Goal: Download file/media

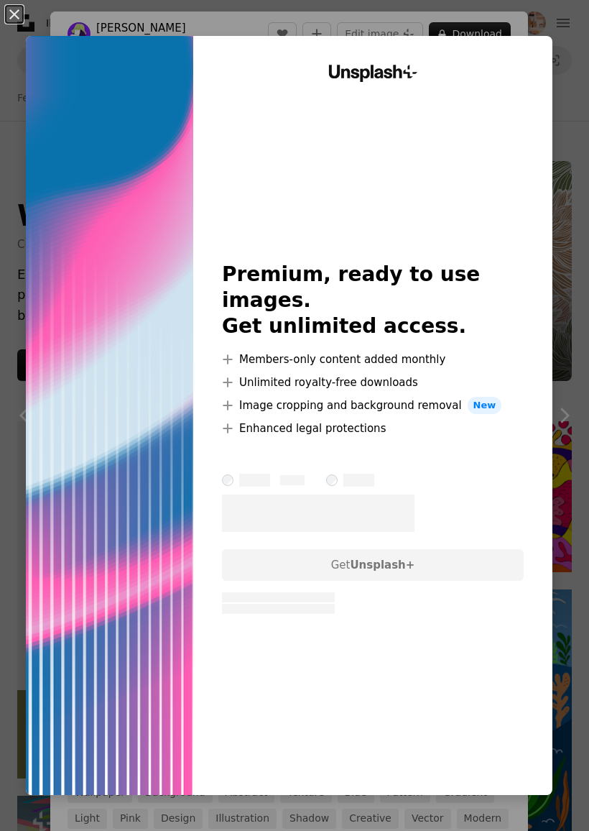
scroll to position [2062, 0]
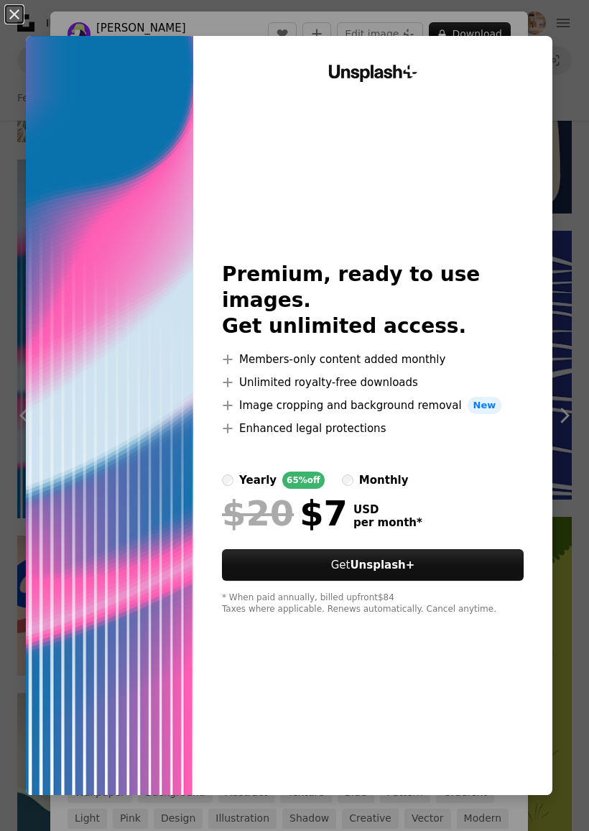
click at [553, 68] on div "Unsplash+ Premium, ready to use images. Get unlimited access. A plus sign Membe…" at bounding box center [372, 415] width 359 height 759
click at [45, 58] on img at bounding box center [109, 415] width 167 height 759
click at [14, 19] on button "An X shape" at bounding box center [14, 14] width 17 height 17
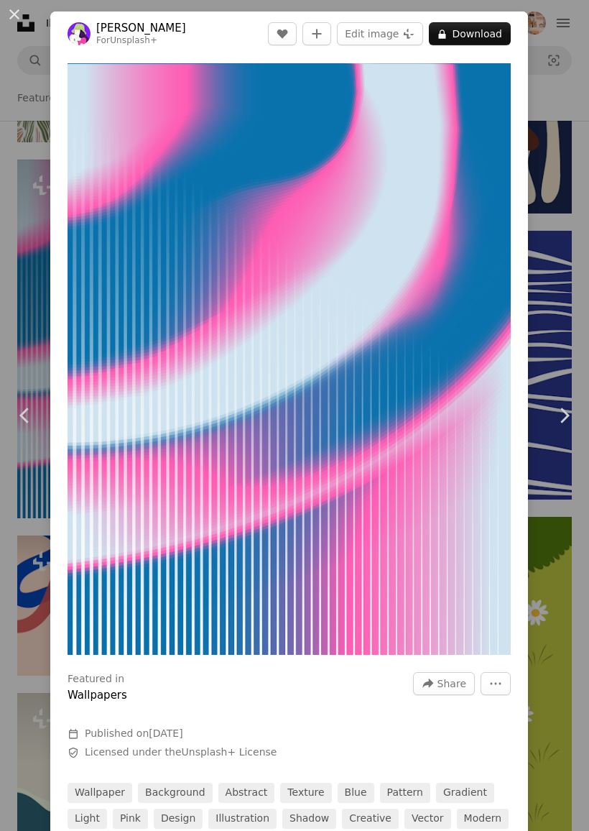
click at [560, 37] on div "An X shape Chevron left Chevron right [PERSON_NAME] For Unsplash+ A heart A plu…" at bounding box center [294, 415] width 589 height 831
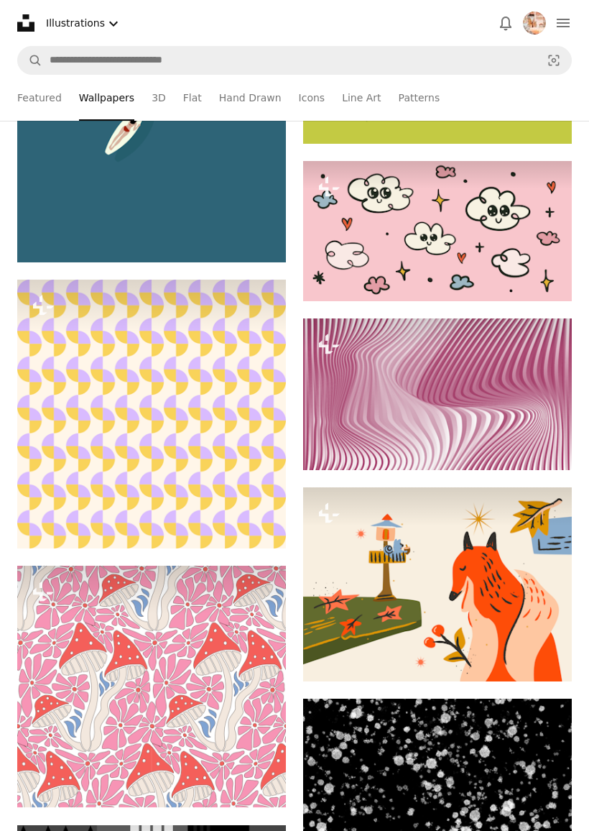
scroll to position [2840, 0]
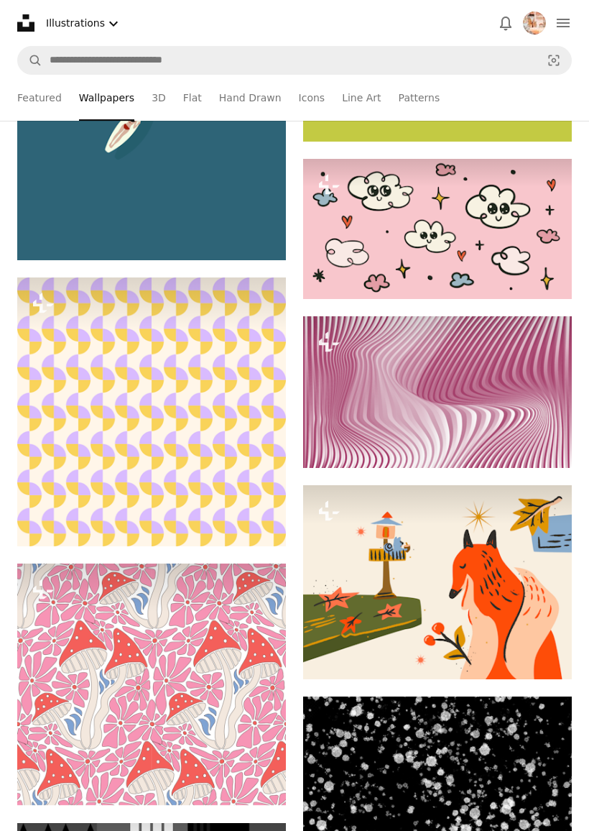
click at [363, 390] on img at bounding box center [437, 391] width 269 height 151
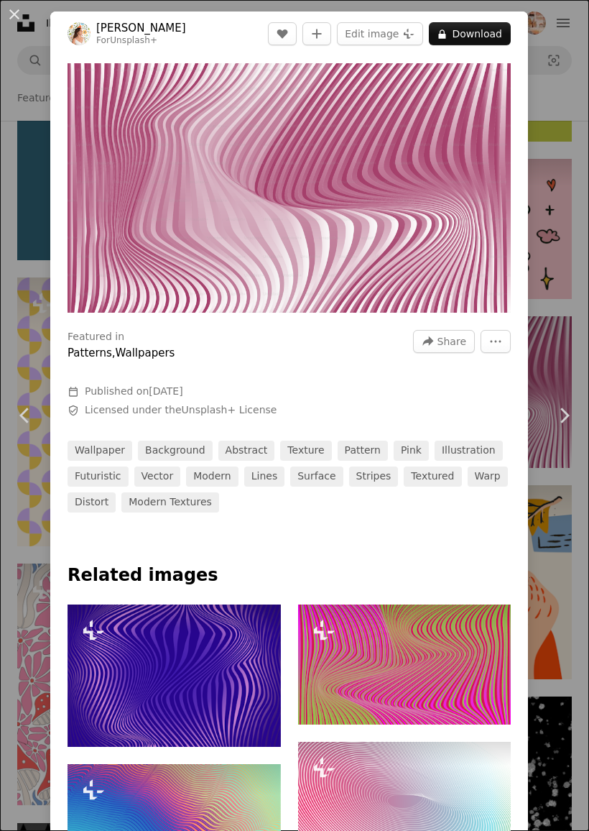
click at [489, 35] on button "A lock Download" at bounding box center [470, 33] width 82 height 23
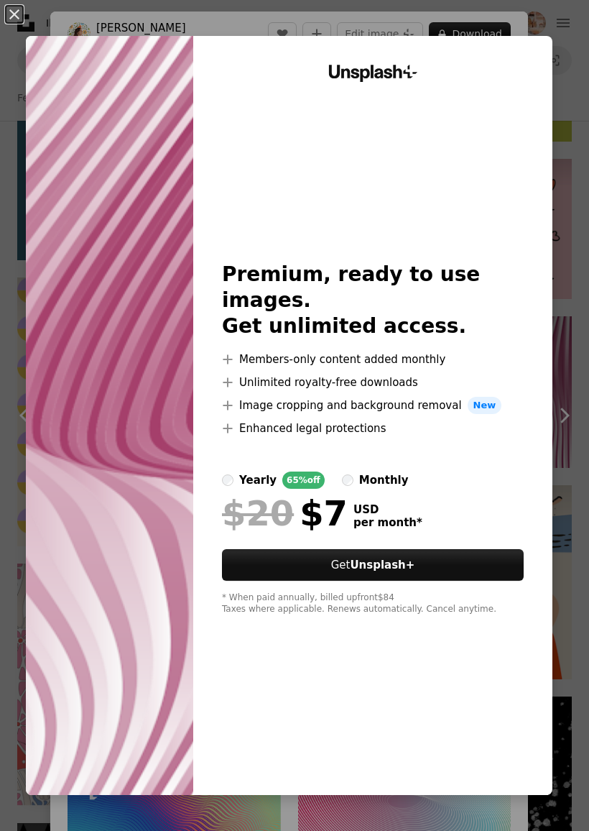
click at [17, 12] on button "An X shape" at bounding box center [14, 14] width 17 height 17
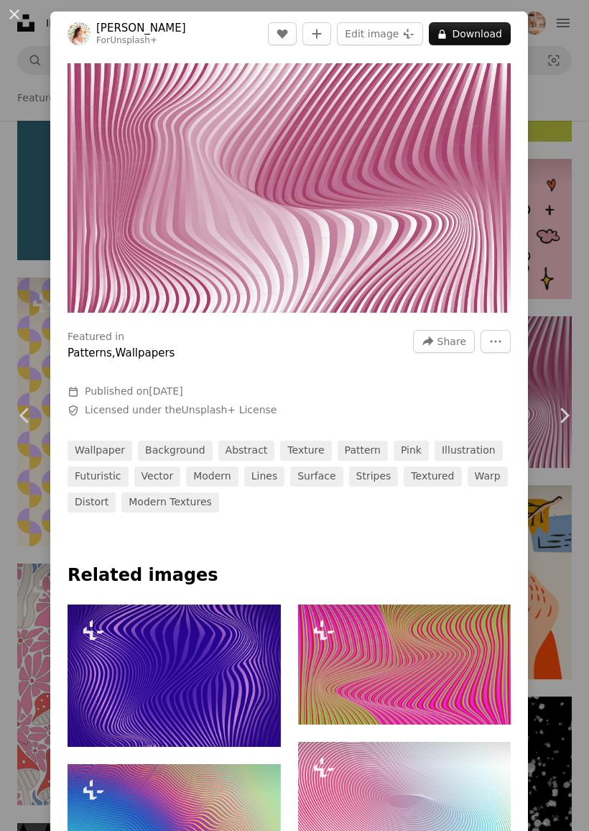
click at [553, 68] on div "An X shape Chevron left Chevron right [PERSON_NAME] For Unsplash+ A heart A plu…" at bounding box center [294, 415] width 589 height 831
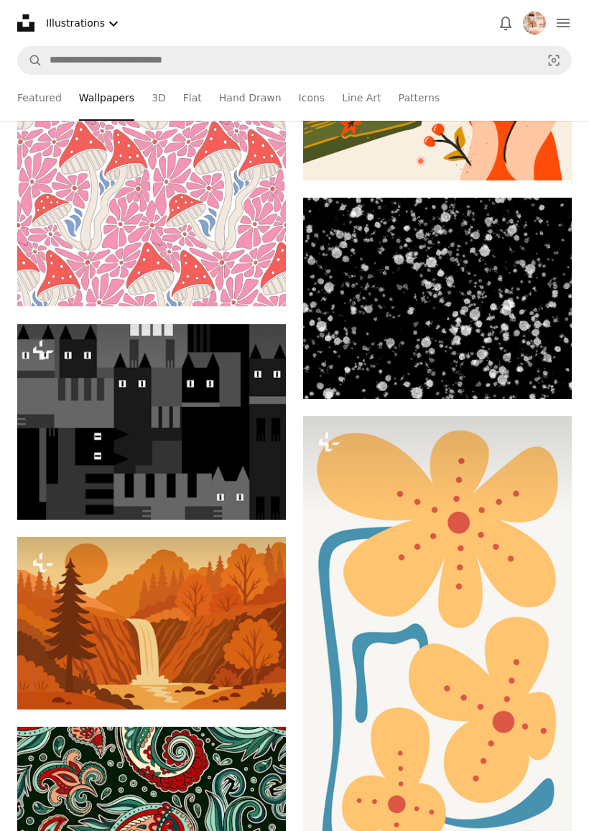
scroll to position [3339, 0]
click at [372, 329] on img at bounding box center [437, 299] width 269 height 202
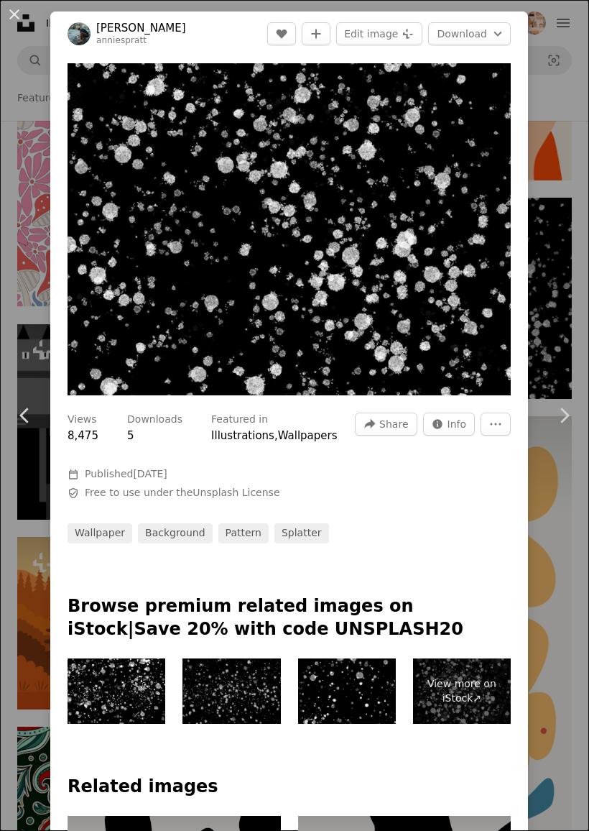
click at [559, 167] on div "An X shape Chevron left Chevron right [PERSON_NAME] anniespratt A heart A plus …" at bounding box center [294, 415] width 589 height 831
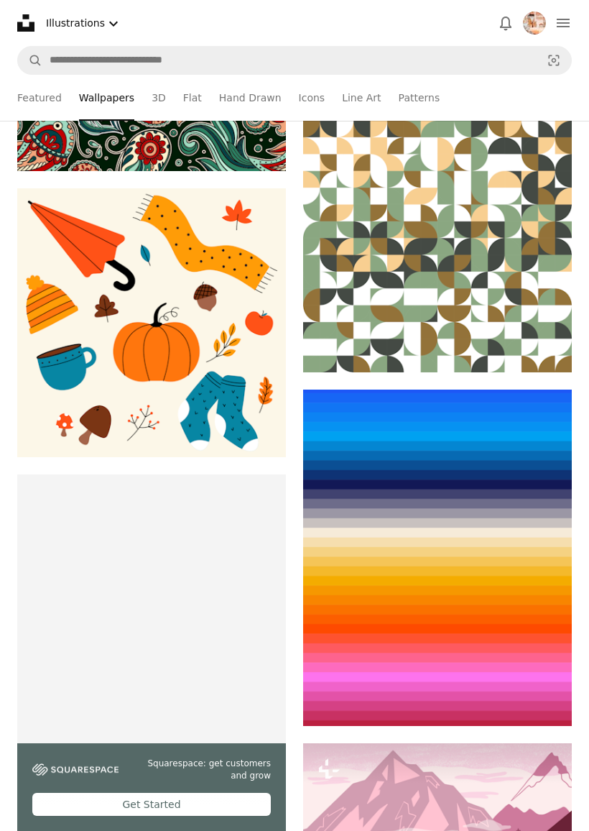
click at [359, 546] on img at bounding box center [437, 558] width 269 height 336
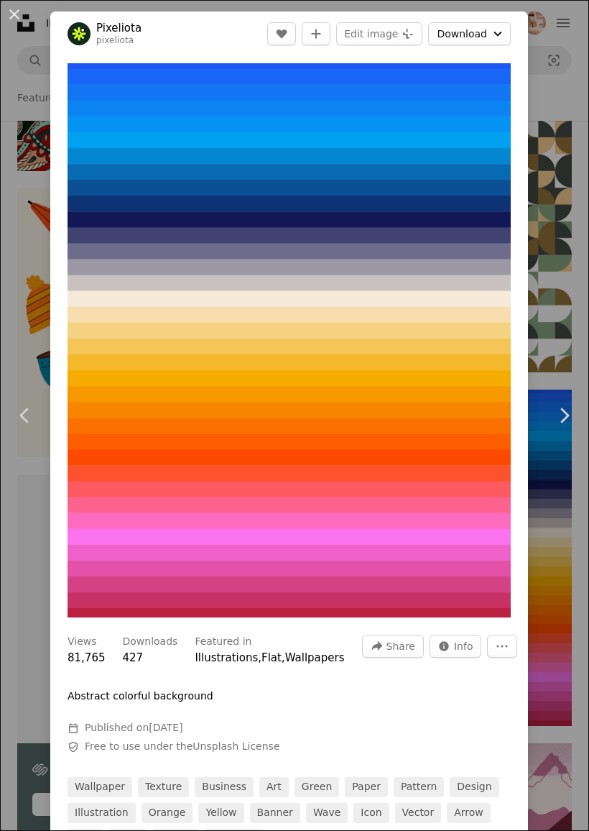
click at [502, 34] on icon "Chevron down" at bounding box center [498, 33] width 16 height 17
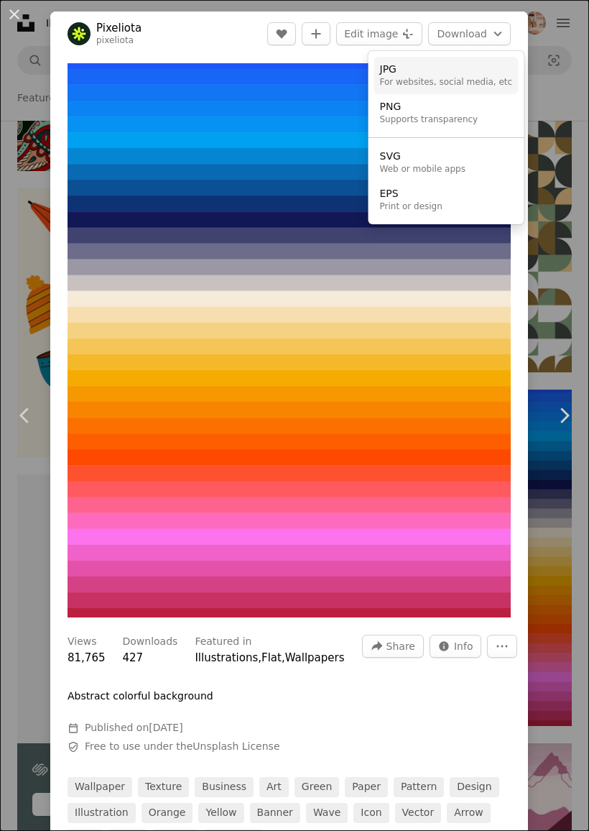
click at [461, 74] on div "JPG" at bounding box center [446, 70] width 133 height 14
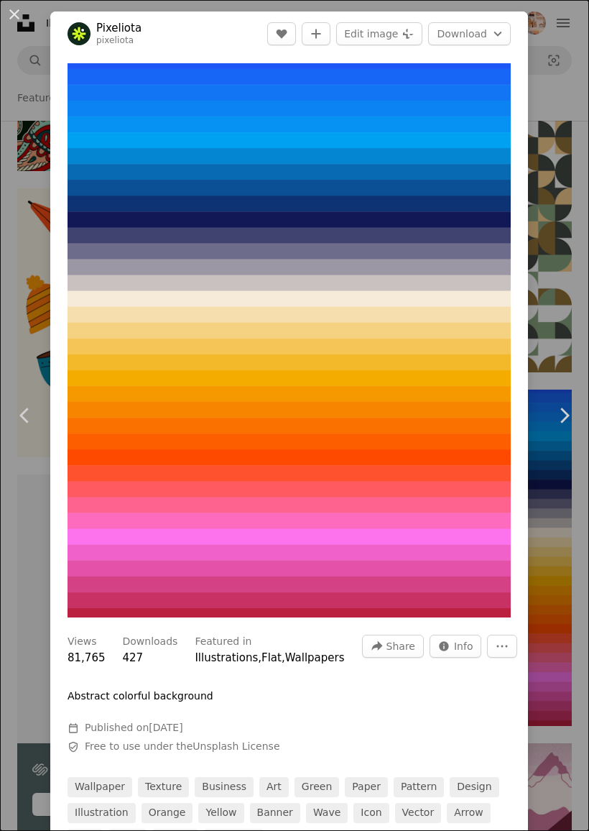
click at [562, 99] on div "An X shape Chevron left Chevron right Pixeliota pixeliota A heart A plus sign E…" at bounding box center [294, 415] width 589 height 831
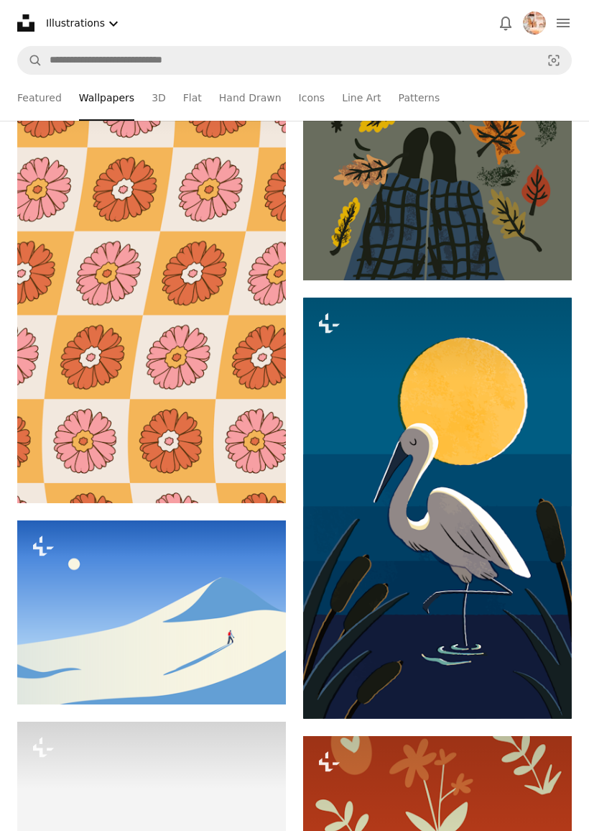
scroll to position [6513, 0]
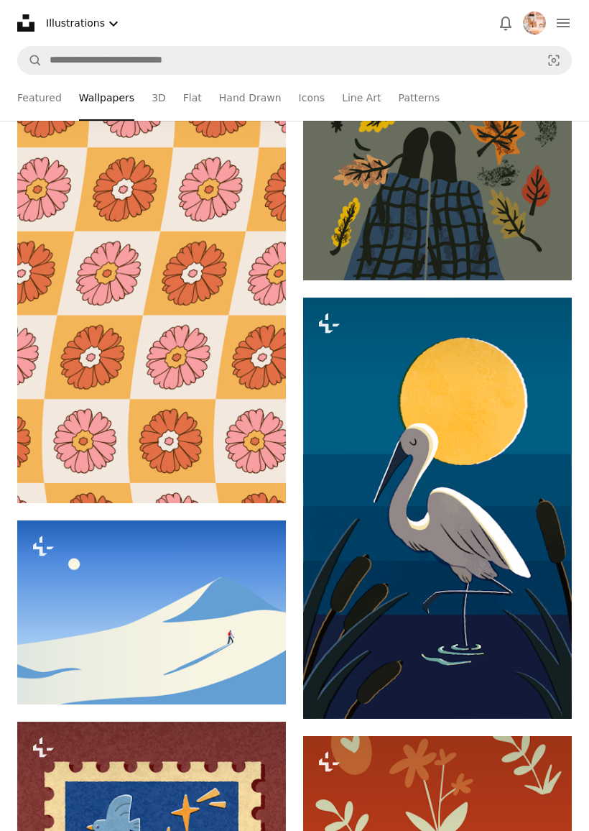
click at [219, 415] on img at bounding box center [151, 273] width 269 height 460
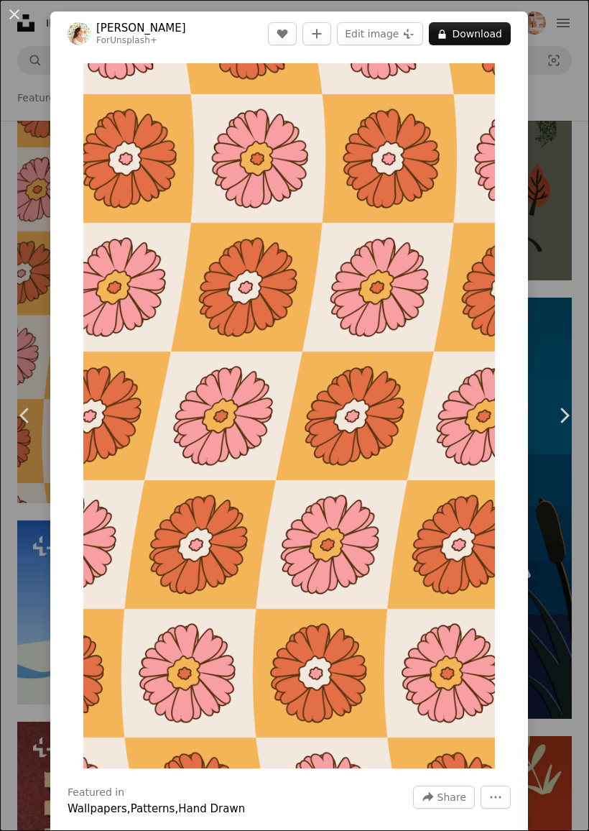
click at [564, 59] on div "An X shape Chevron left Chevron right [PERSON_NAME] For Unsplash+ A heart A plu…" at bounding box center [294, 415] width 589 height 831
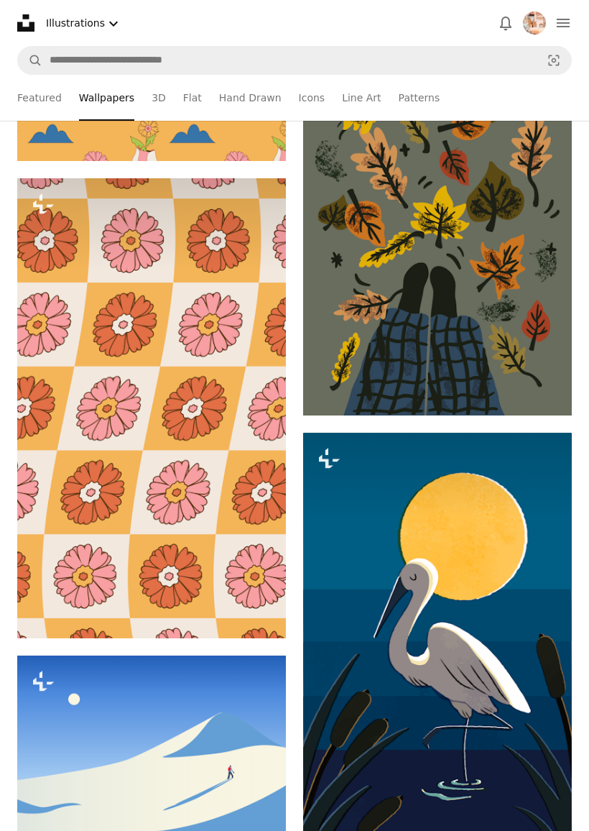
scroll to position [5368, 0]
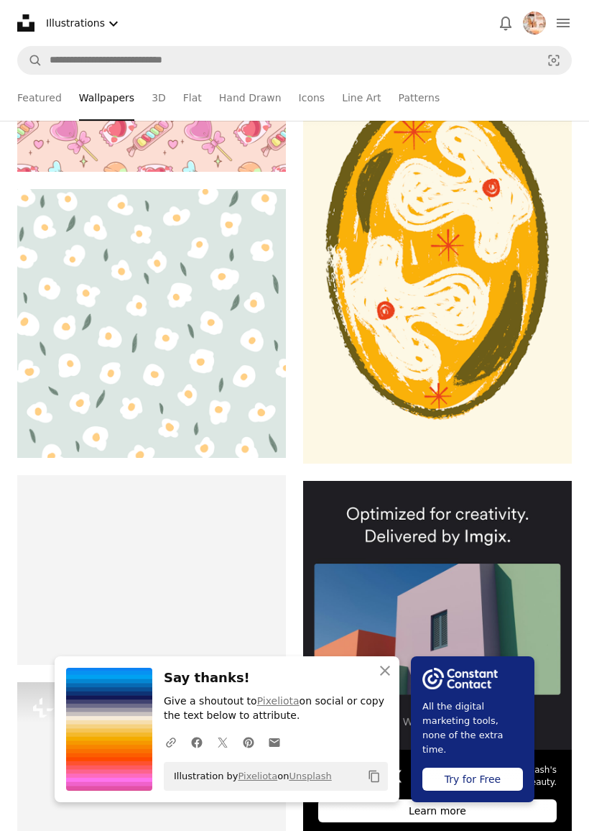
click at [380, 676] on icon "An X shape" at bounding box center [385, 670] width 17 height 17
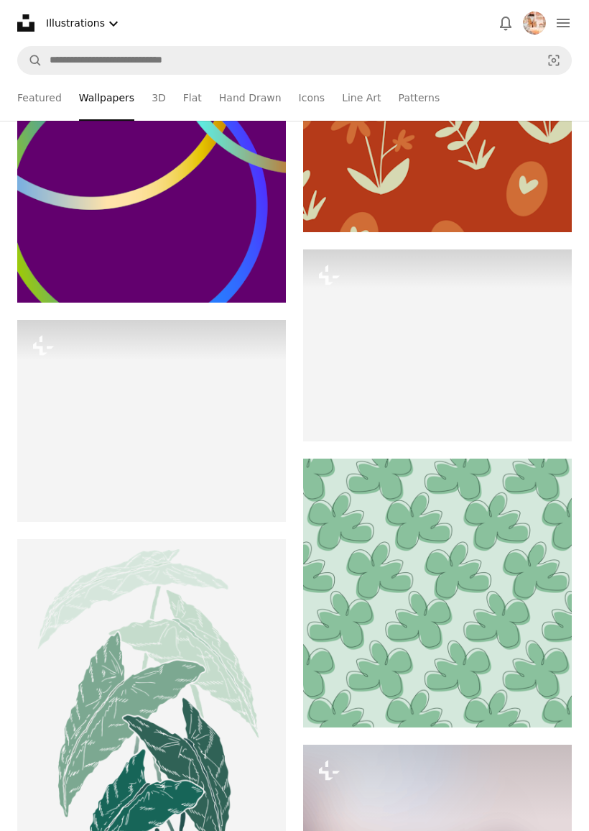
scroll to position [7556, 0]
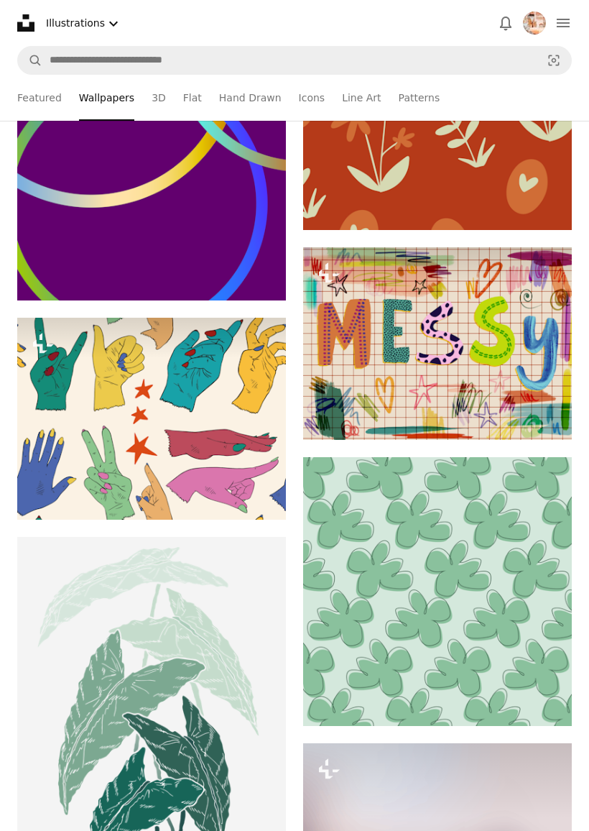
click at [256, 267] on img at bounding box center [151, 166] width 269 height 269
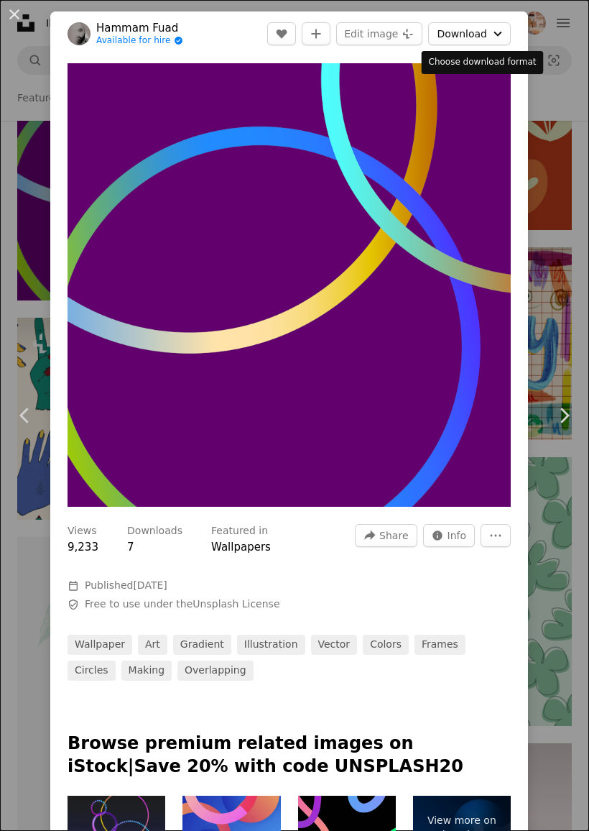
click at [499, 37] on button "Download Chevron down" at bounding box center [469, 33] width 83 height 23
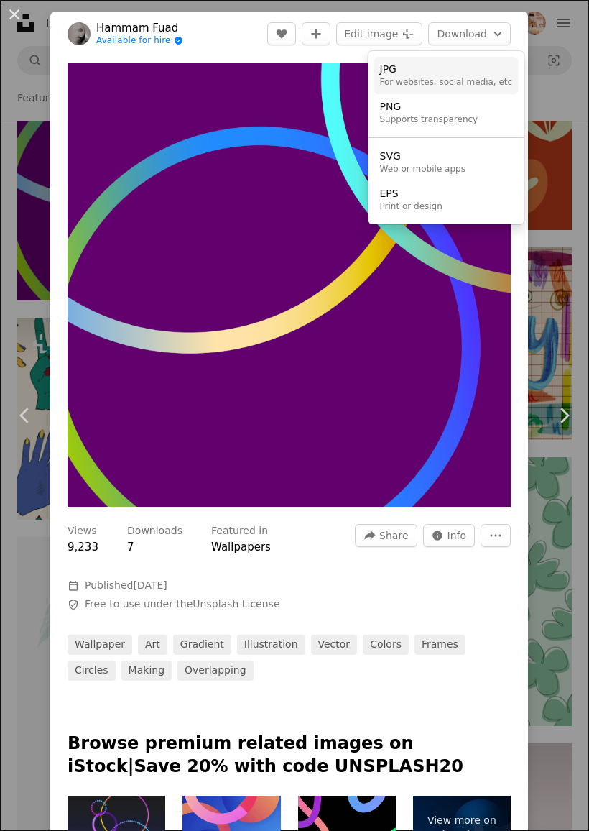
click at [464, 77] on div "For websites, social media, etc" at bounding box center [446, 83] width 133 height 12
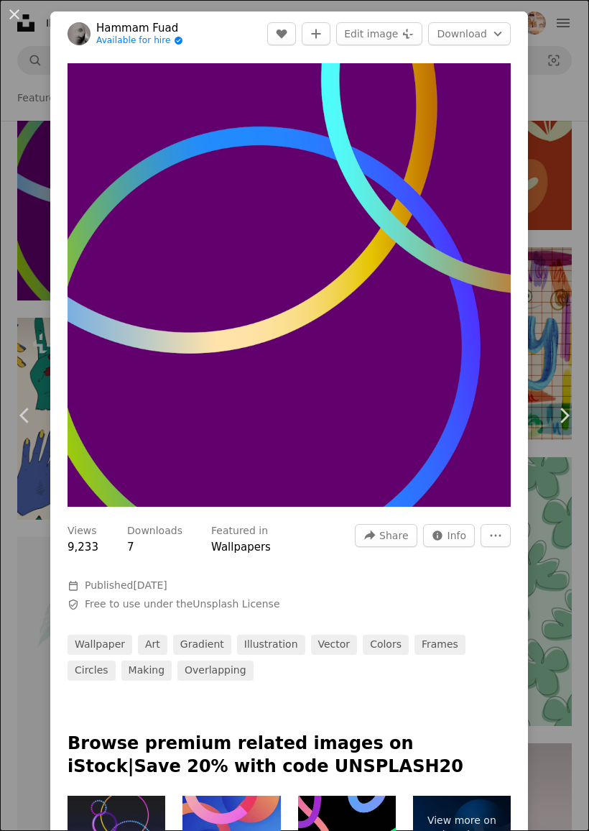
click at [564, 58] on div "An X shape Chevron left Chevron right Hammam Fuad Available for hire A checkmar…" at bounding box center [294, 415] width 589 height 831
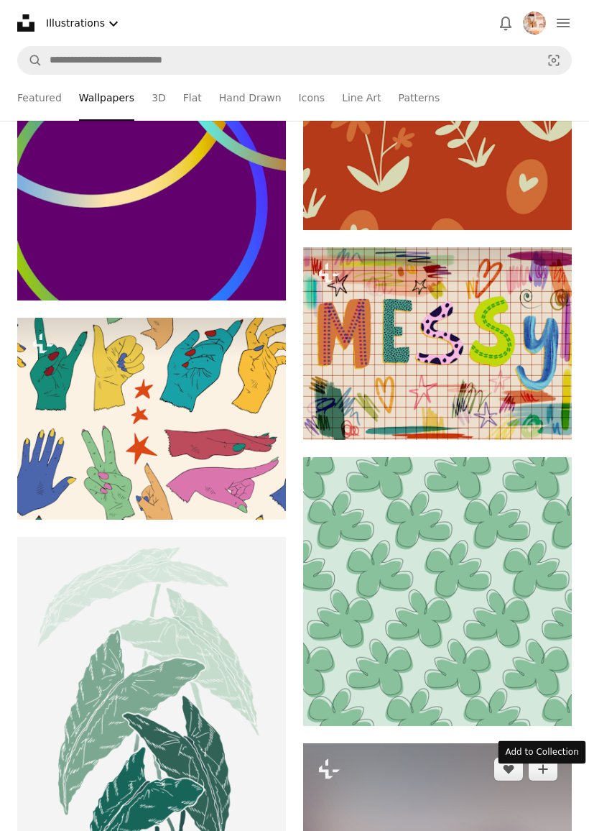
click at [545, 763] on icon "A plus sign" at bounding box center [544, 769] width 12 height 12
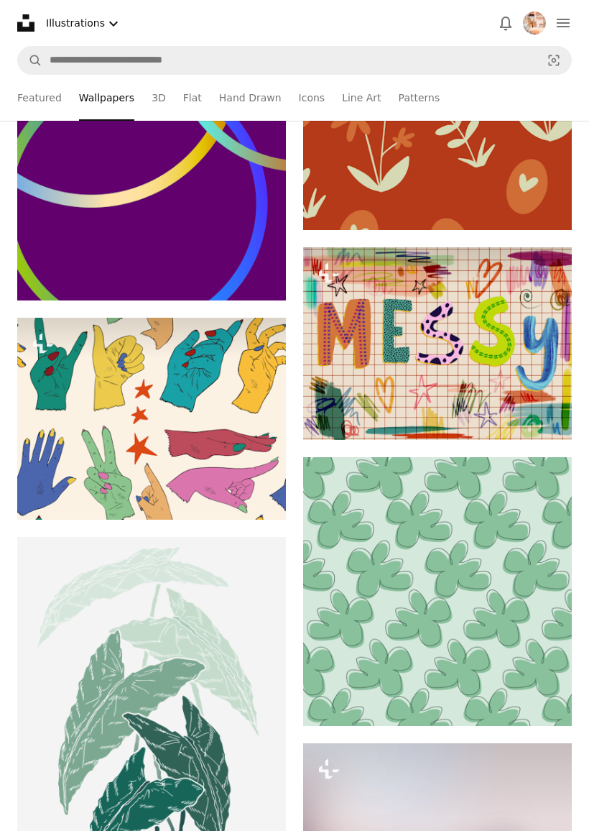
click at [551, 758] on button "A plus sign" at bounding box center [543, 769] width 29 height 23
click at [547, 763] on icon "A plus sign" at bounding box center [544, 769] width 12 height 12
click at [552, 758] on button "A plus sign" at bounding box center [543, 769] width 29 height 23
click at [547, 763] on icon "A plus sign" at bounding box center [544, 769] width 12 height 12
